Goal: Transaction & Acquisition: Download file/media

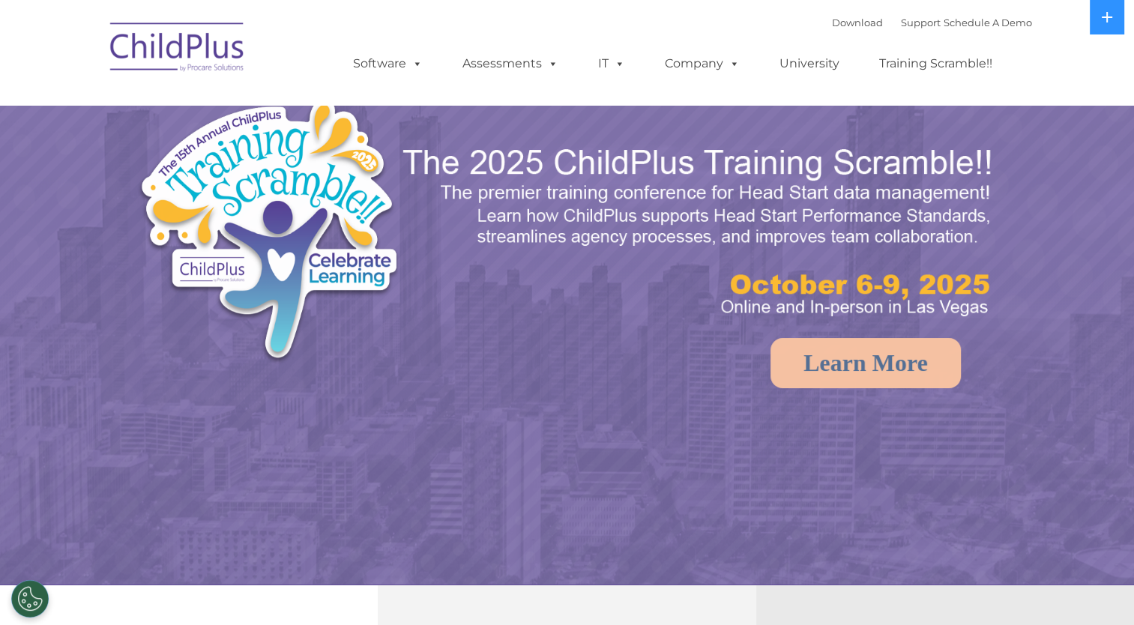
select select "MEDIUM"
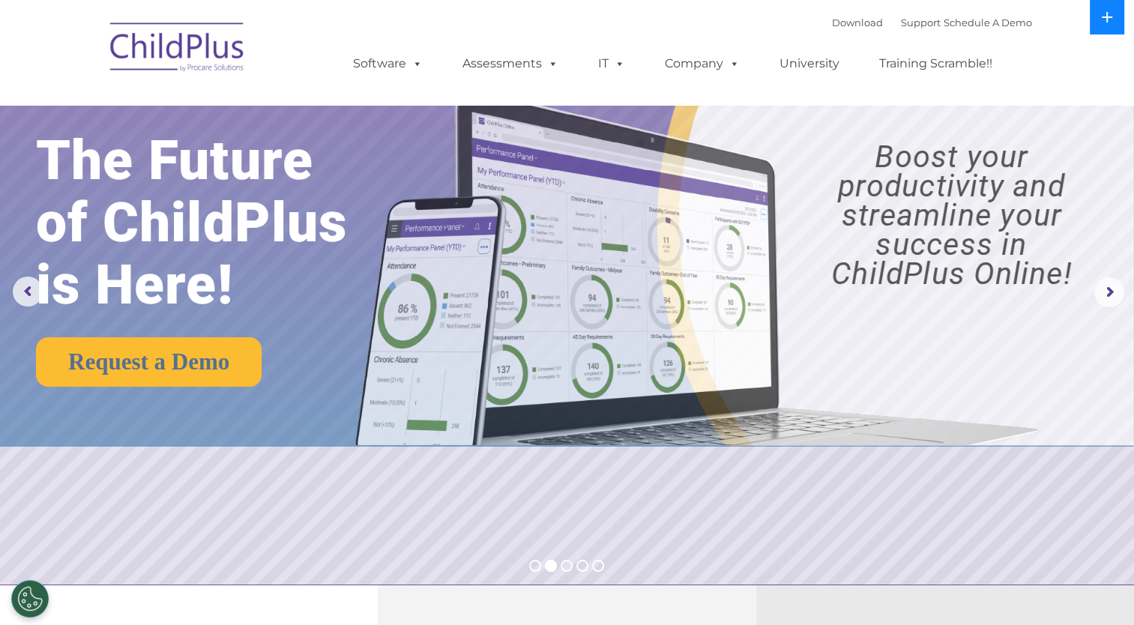
click at [1105, 17] on icon at bounding box center [1106, 17] width 10 height 10
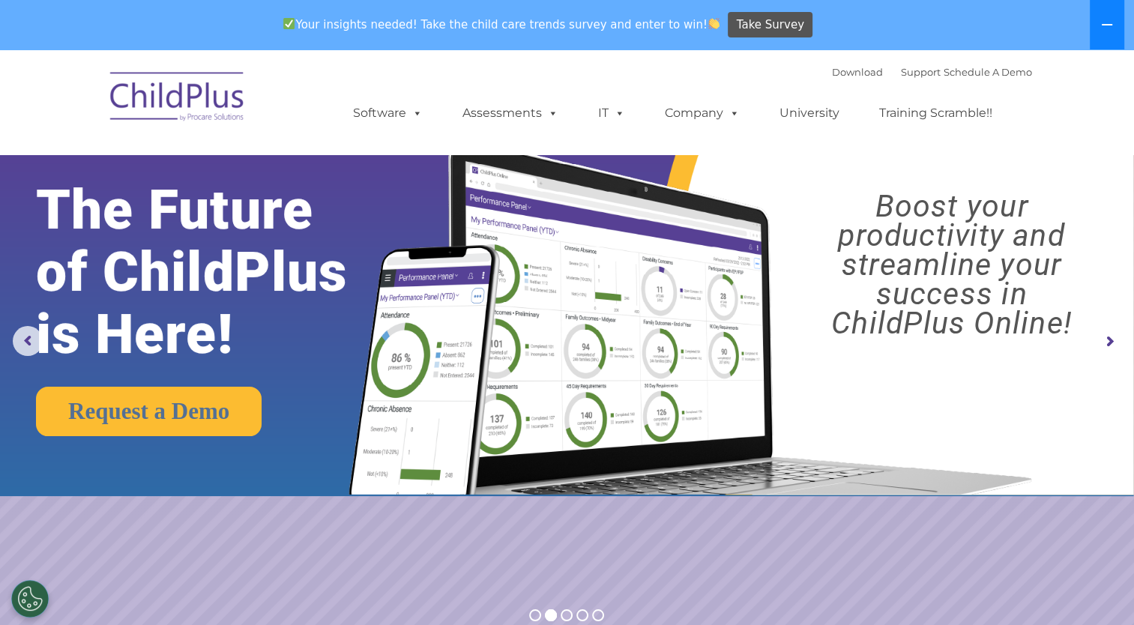
click at [1103, 17] on button at bounding box center [1106, 24] width 34 height 49
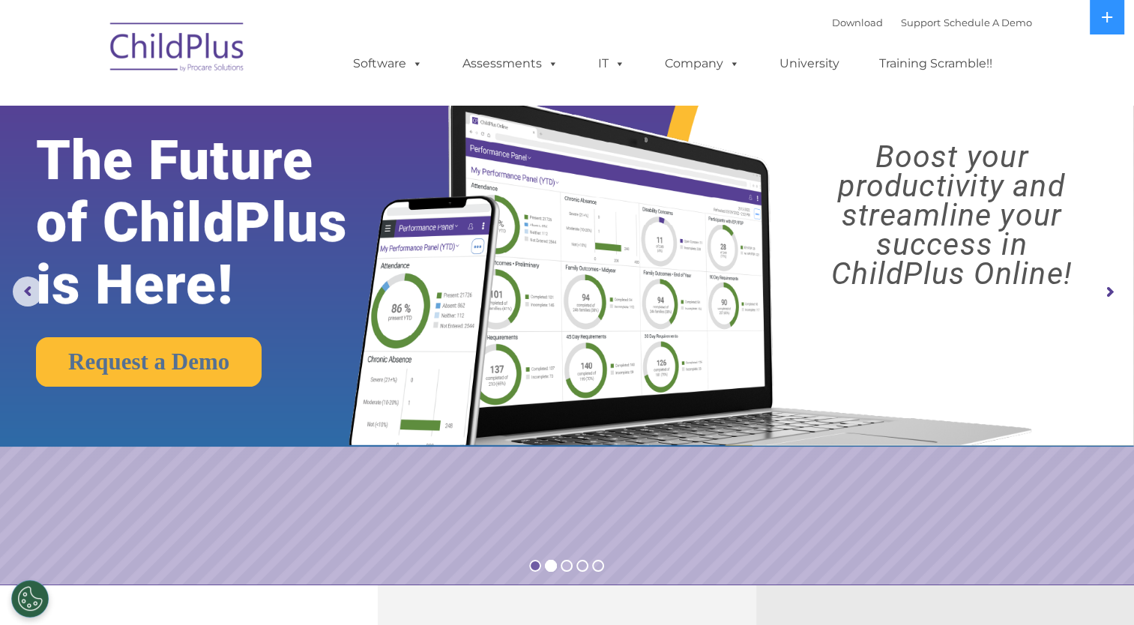
click at [533, 568] on rs-bullet at bounding box center [535, 566] width 12 height 12
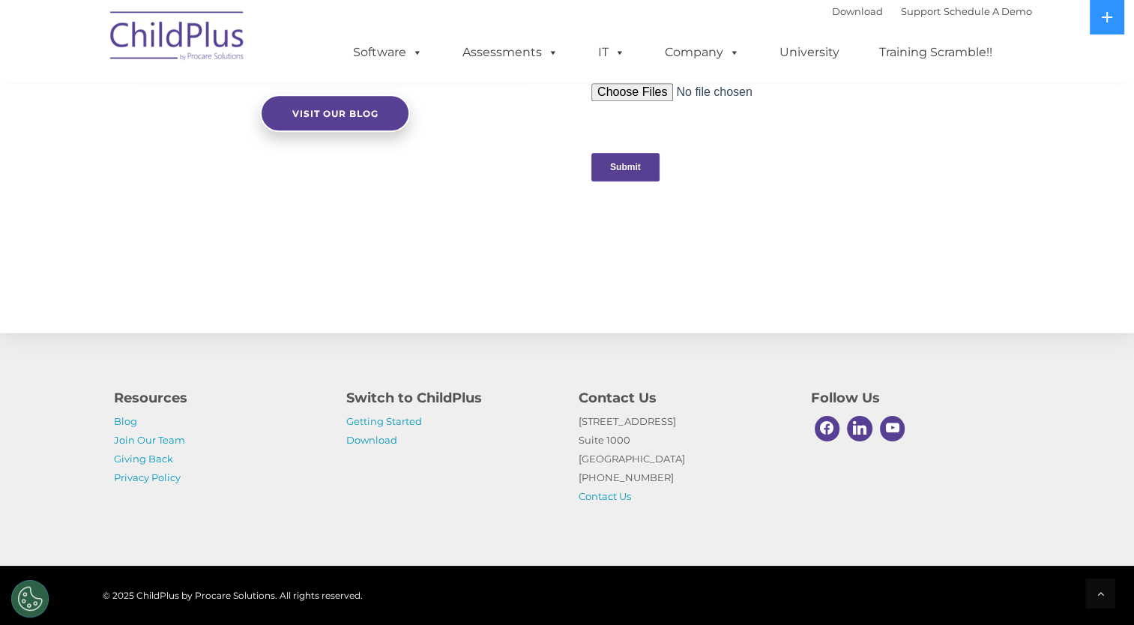
scroll to position [1567, 0]
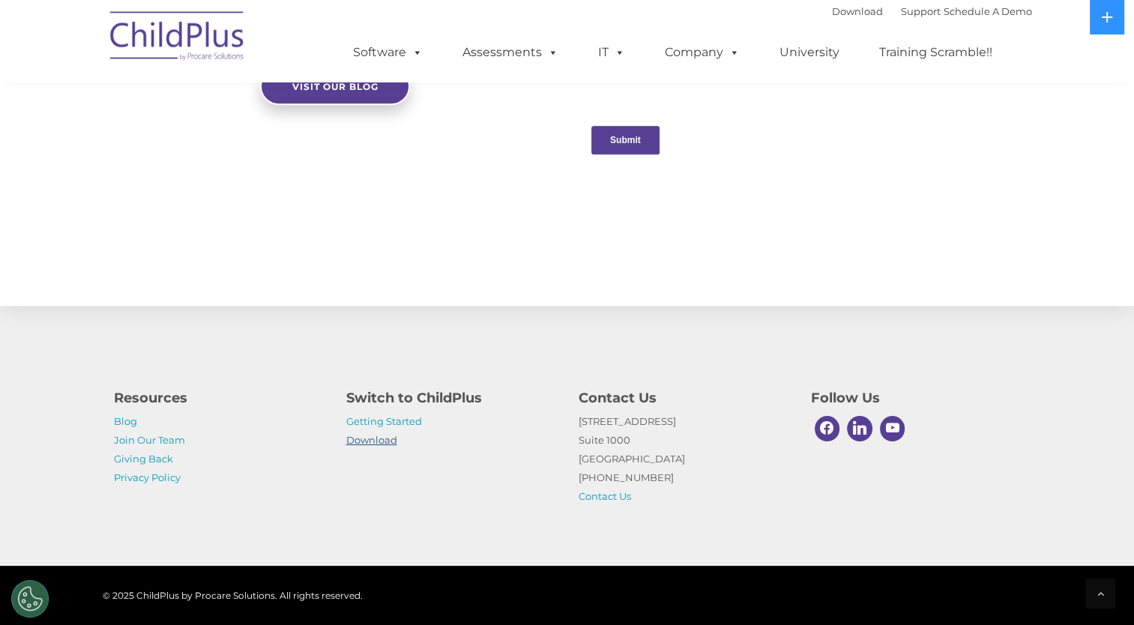
click at [378, 436] on link "Download" at bounding box center [371, 440] width 51 height 12
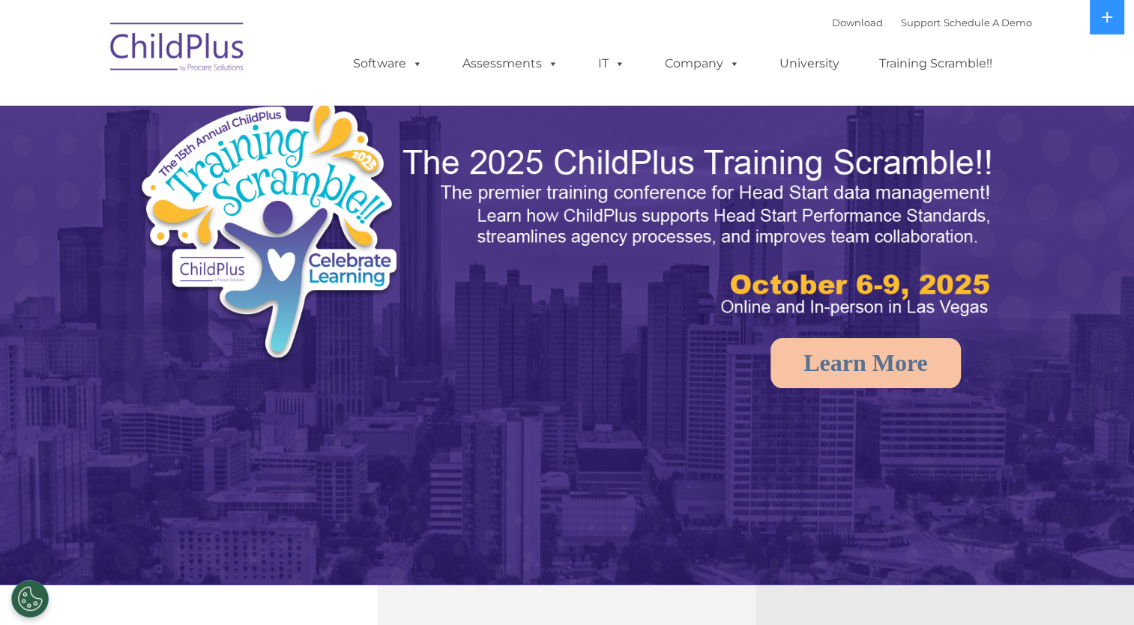
select select "MEDIUM"
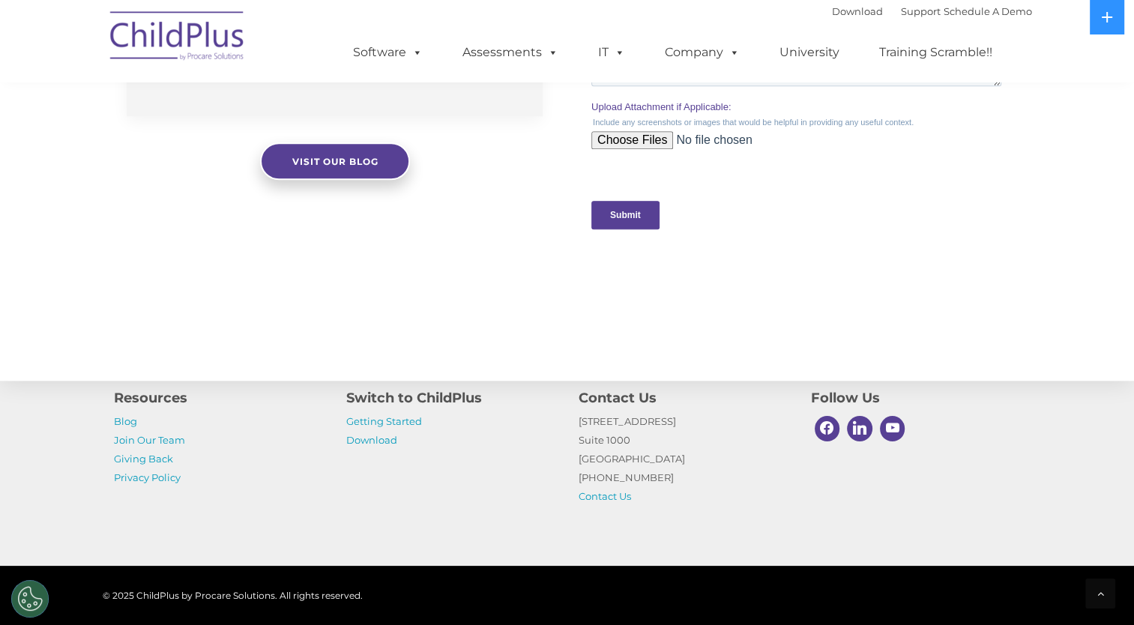
scroll to position [1567, 0]
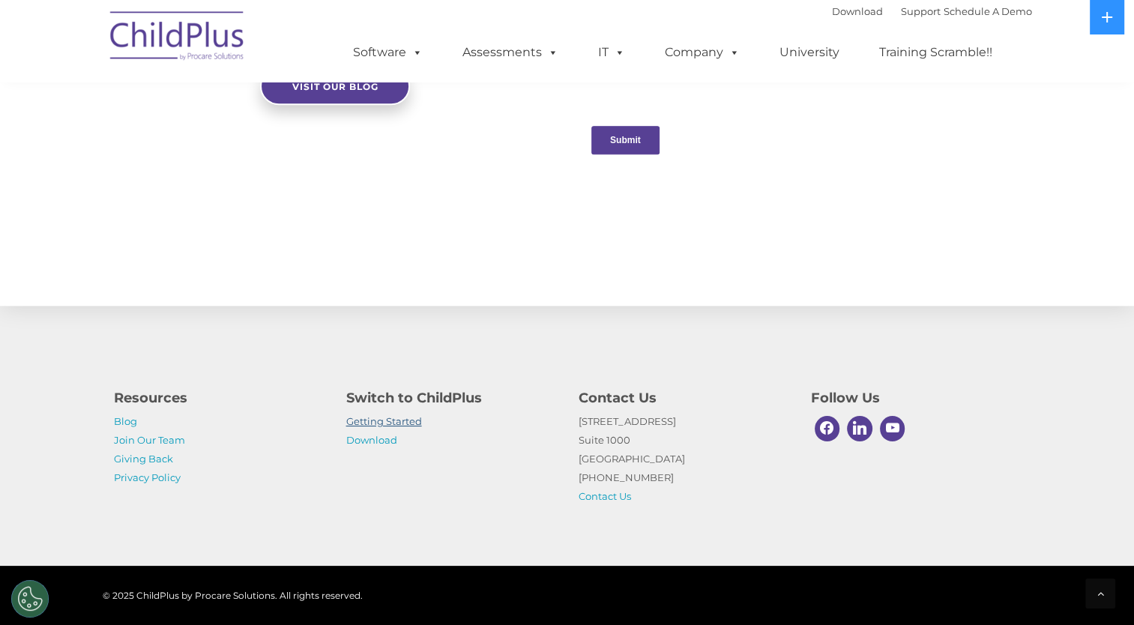
click at [378, 419] on link "Getting Started" at bounding box center [384, 421] width 76 height 12
click at [378, 439] on link "Download" at bounding box center [371, 440] width 51 height 12
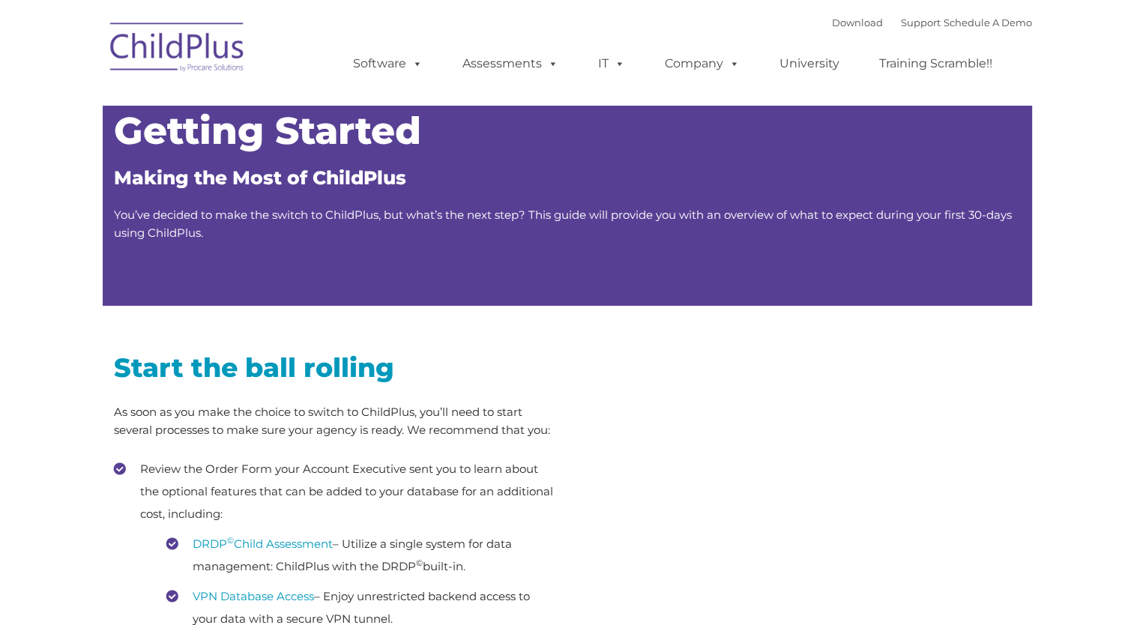
type input ""
